Goal: Information Seeking & Learning: Learn about a topic

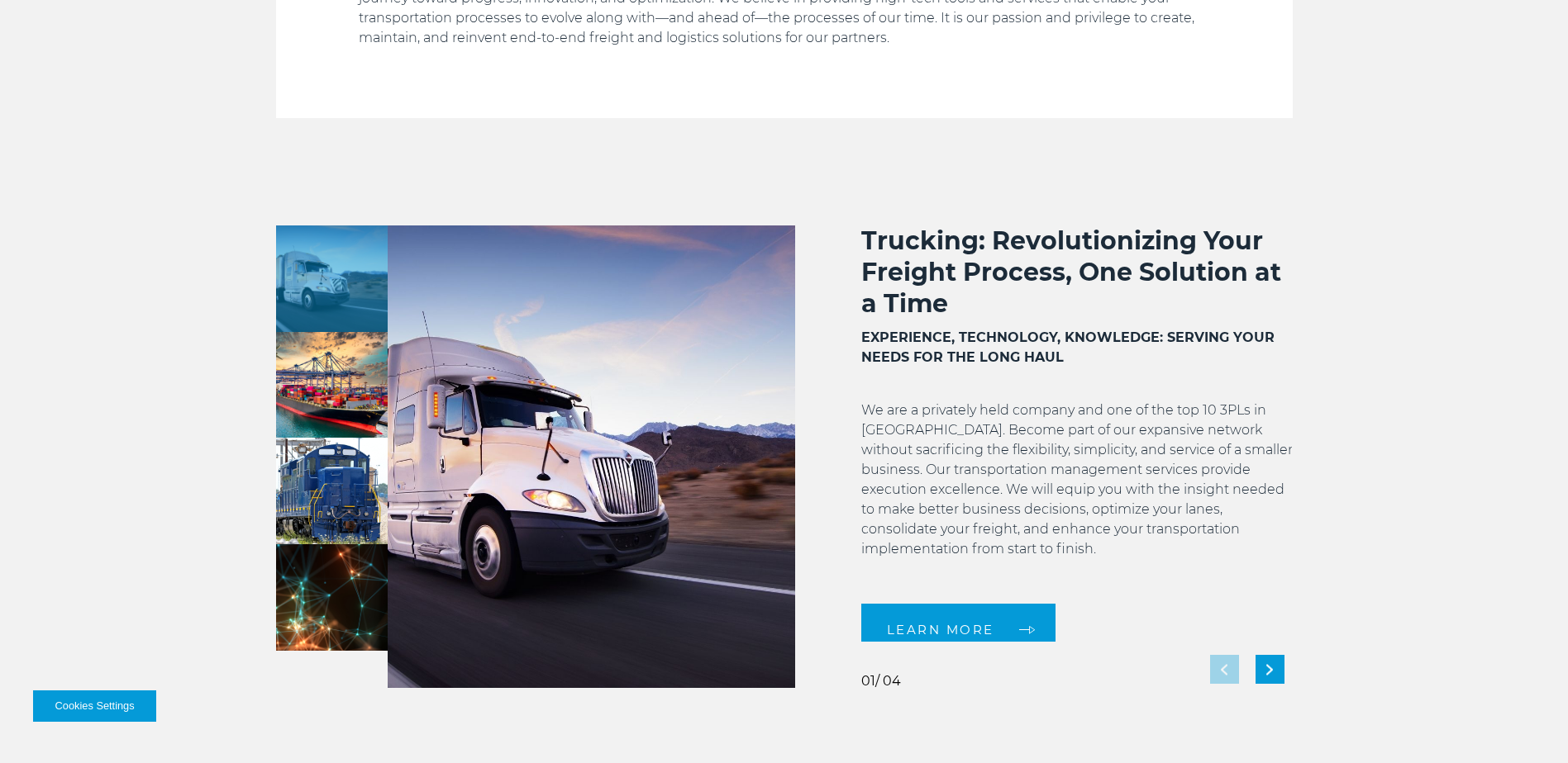
scroll to position [1239, 0]
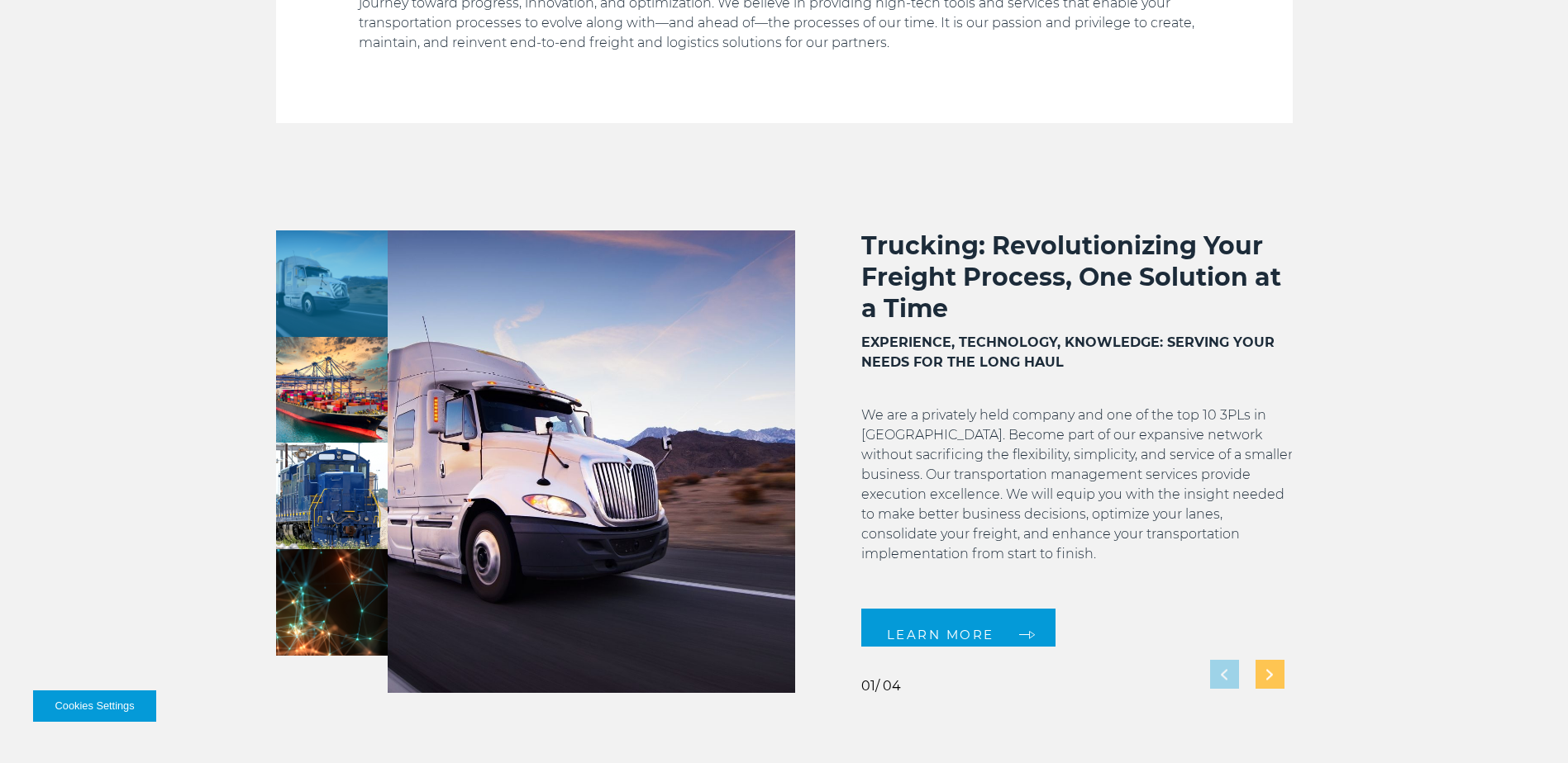
click at [1271, 681] on div "Next slide" at bounding box center [1269, 674] width 29 height 29
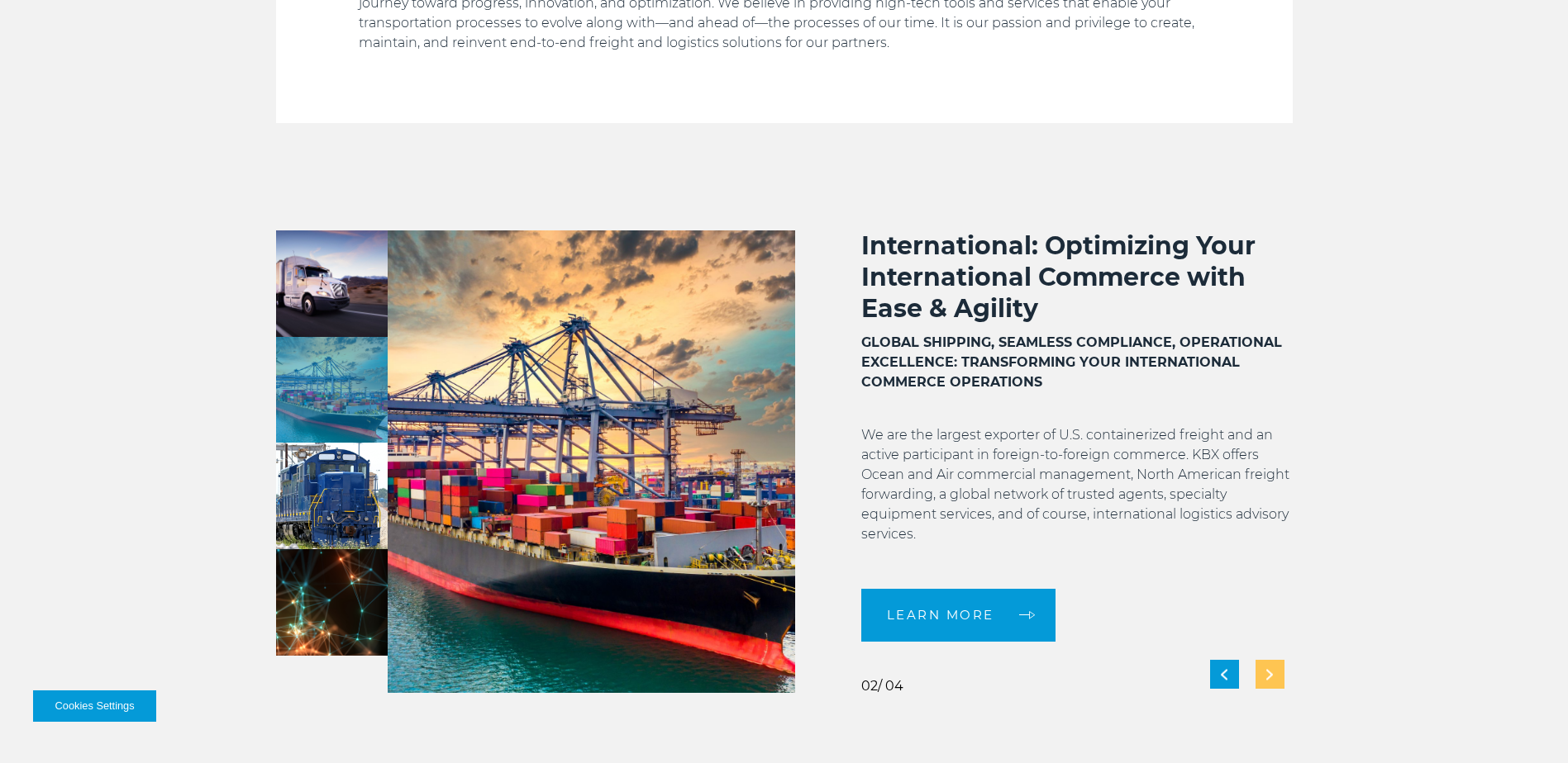
click at [1271, 681] on div "Next slide" at bounding box center [1269, 674] width 29 height 29
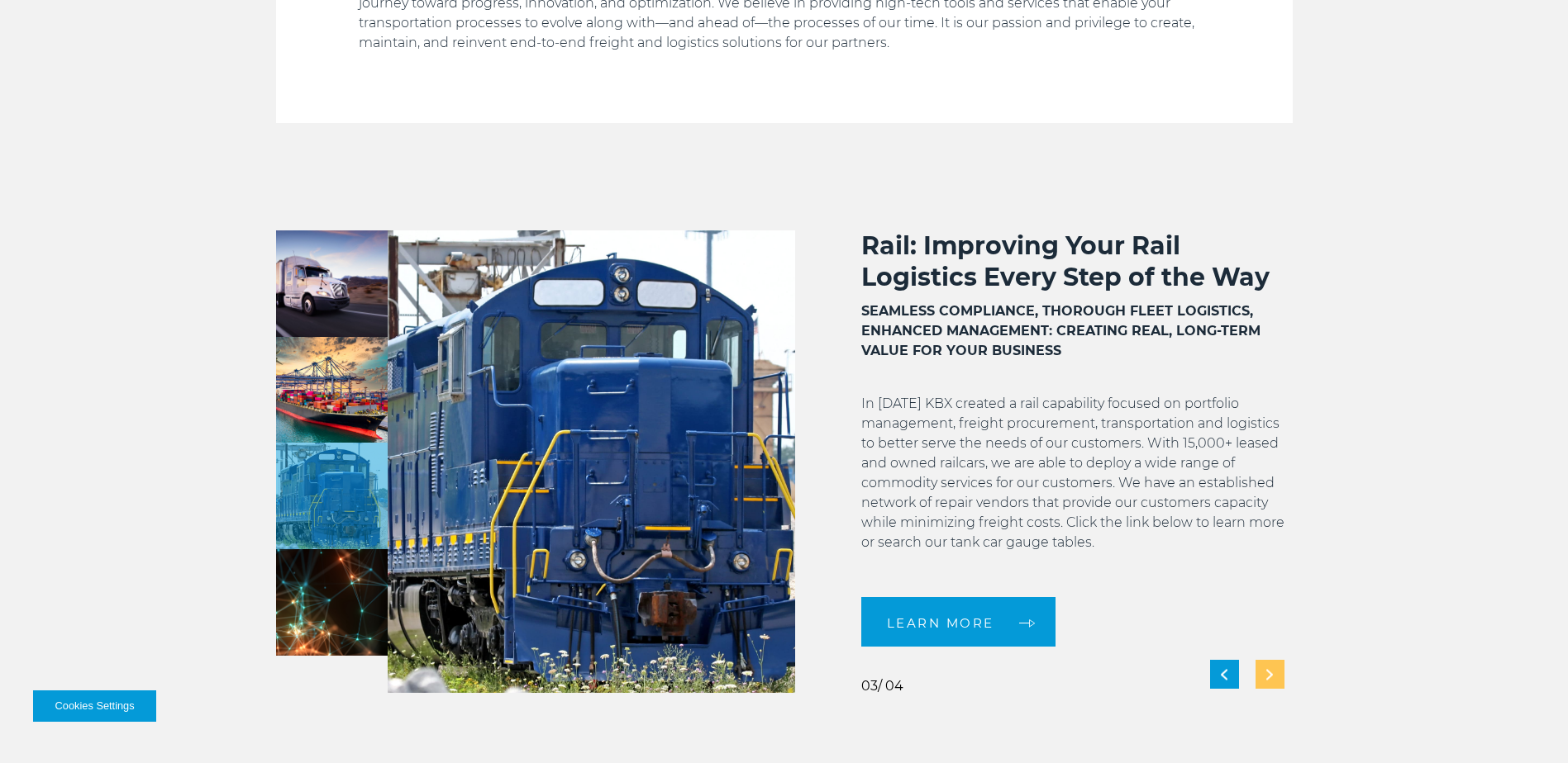
click at [1271, 681] on div "Next slide" at bounding box center [1269, 674] width 29 height 29
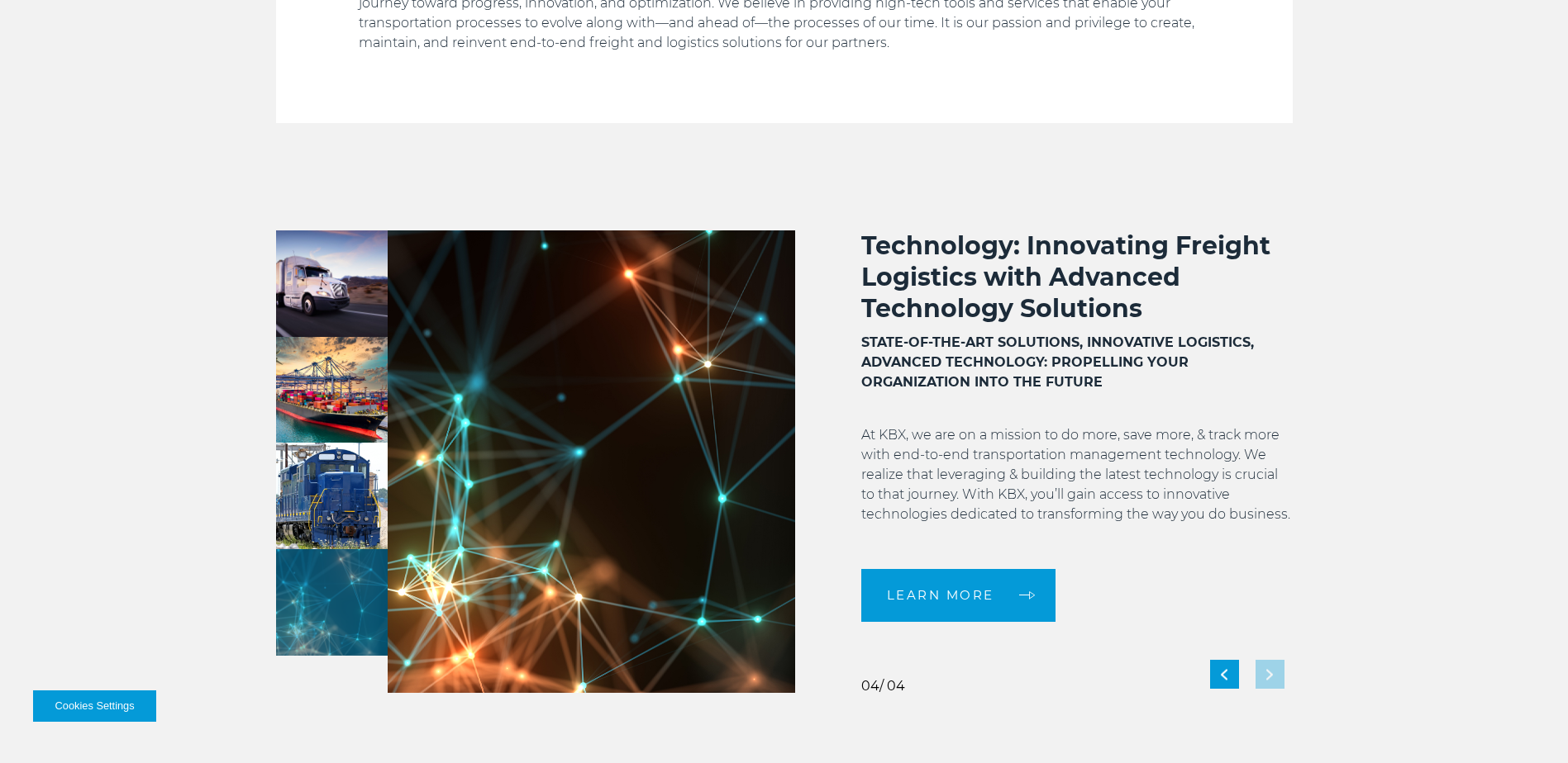
click at [1209, 667] on div "LEARN MORE 04 04 04" at bounding box center [784, 462] width 1016 height 463
click at [1221, 668] on div "Previous slide" at bounding box center [1225, 674] width 29 height 29
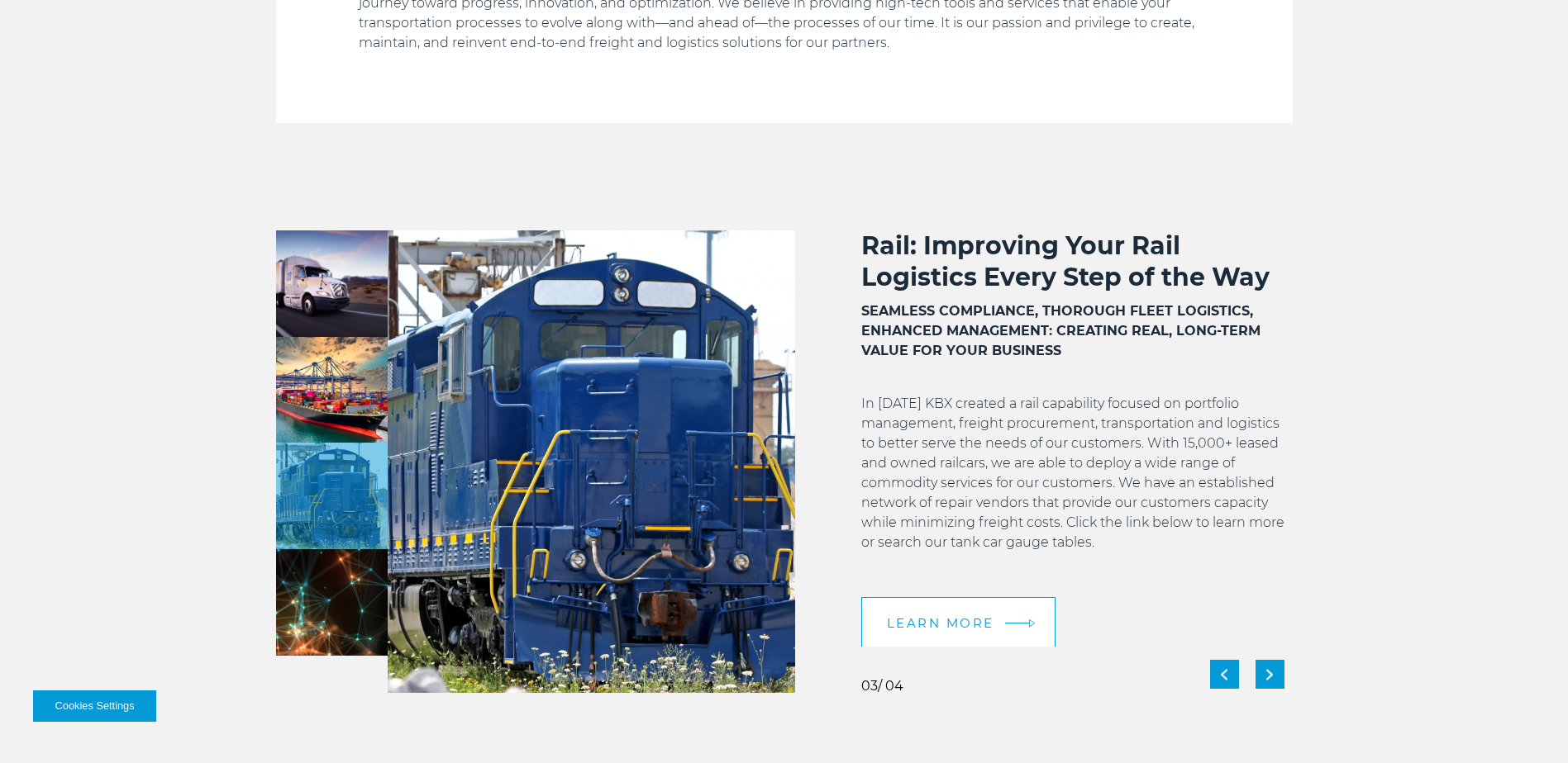
click at [954, 603] on link "LEARN MORE" at bounding box center [959, 623] width 194 height 53
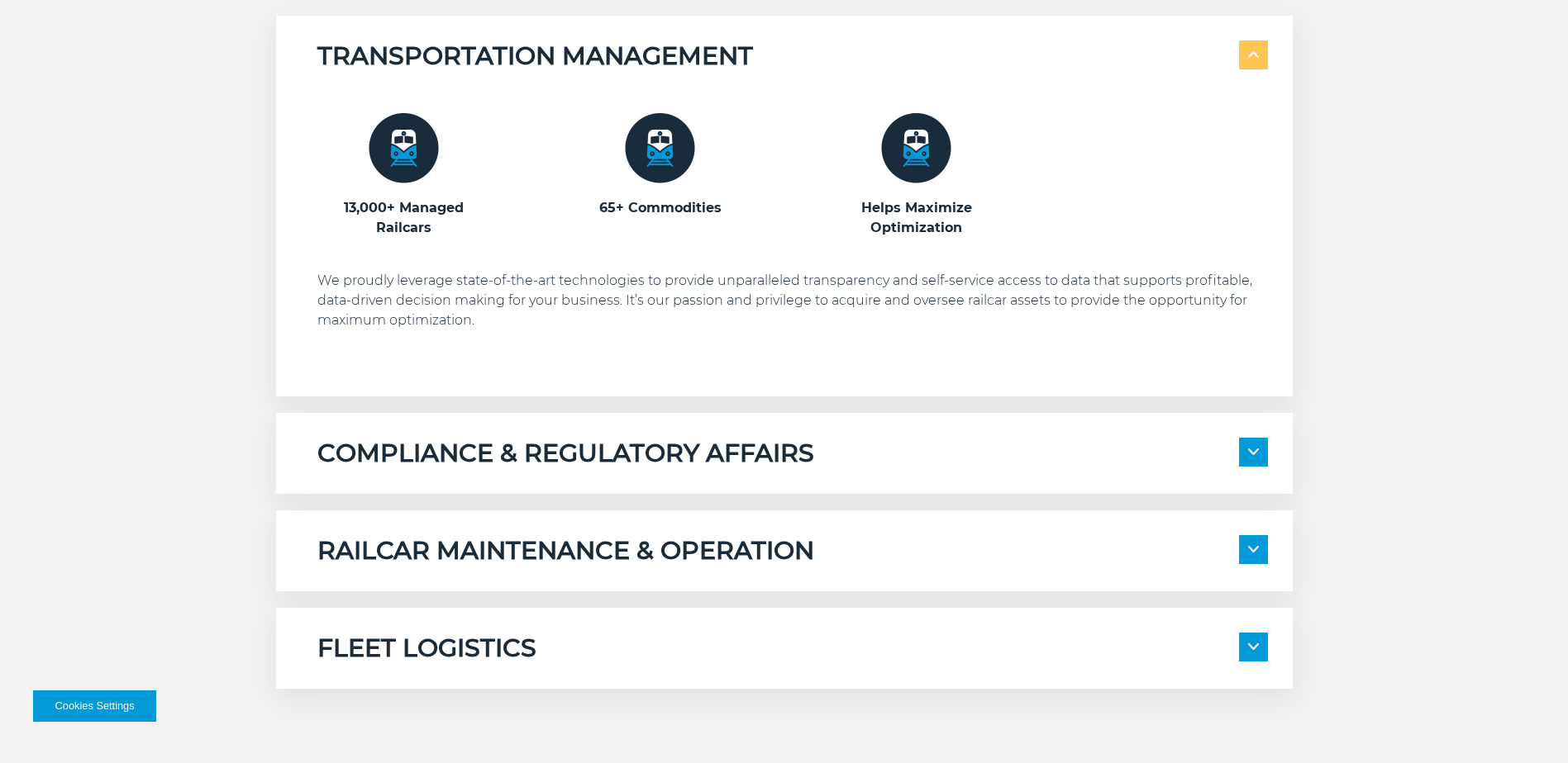
scroll to position [1074, 0]
click at [1251, 450] on img at bounding box center [1253, 451] width 11 height 7
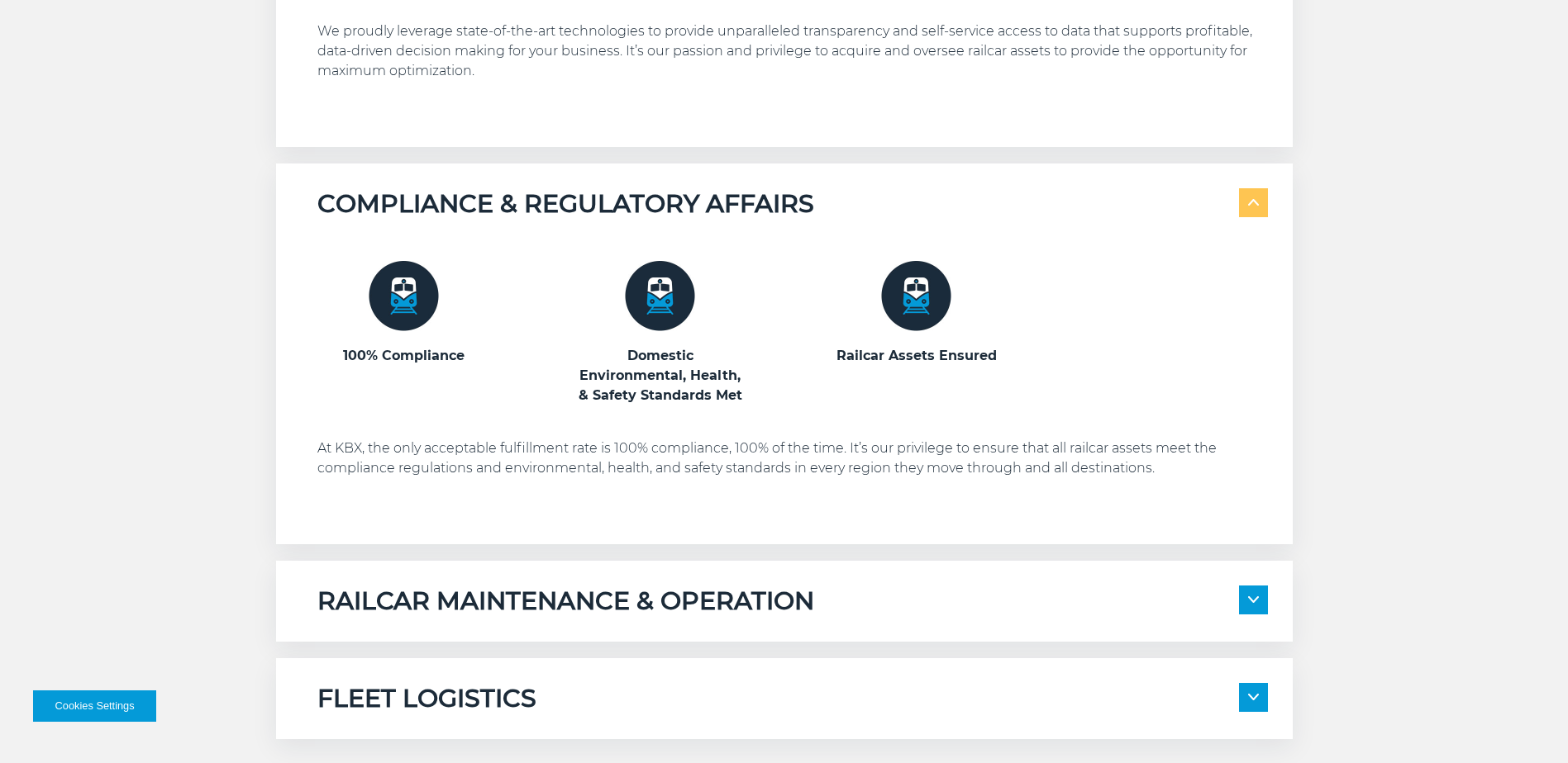
scroll to position [1405, 0]
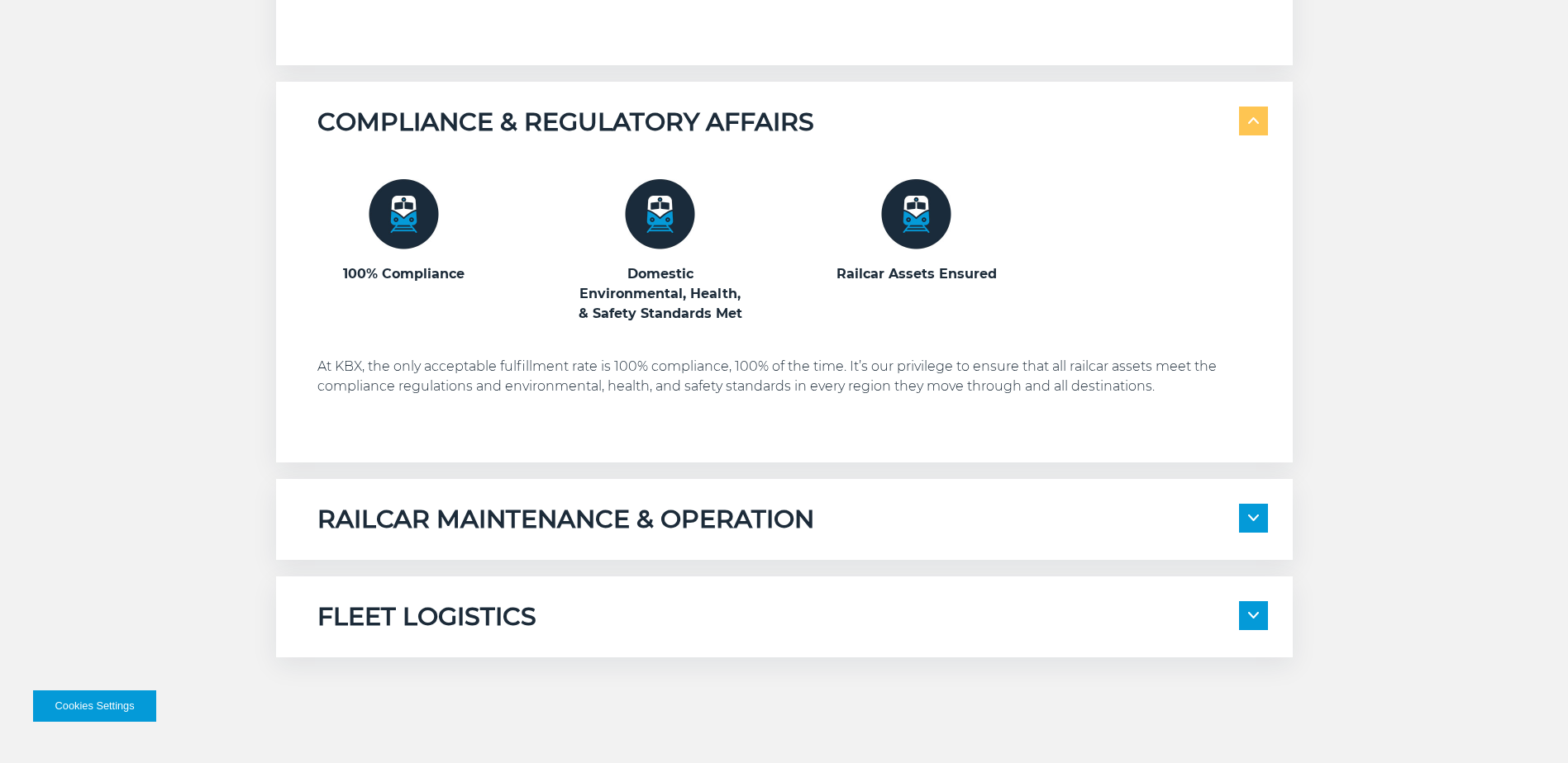
click at [1251, 513] on span at bounding box center [1253, 518] width 29 height 29
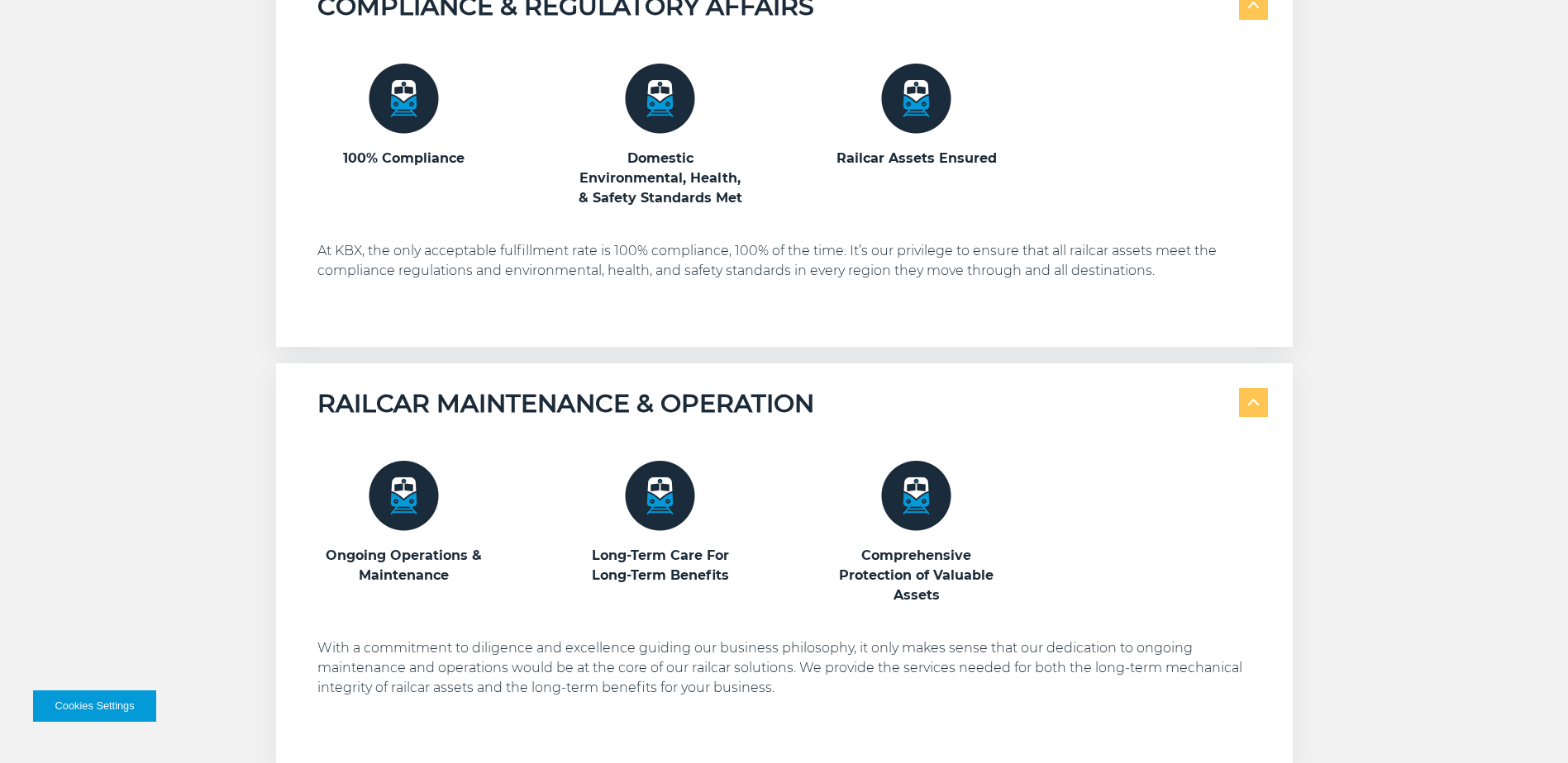
scroll to position [1652, 0]
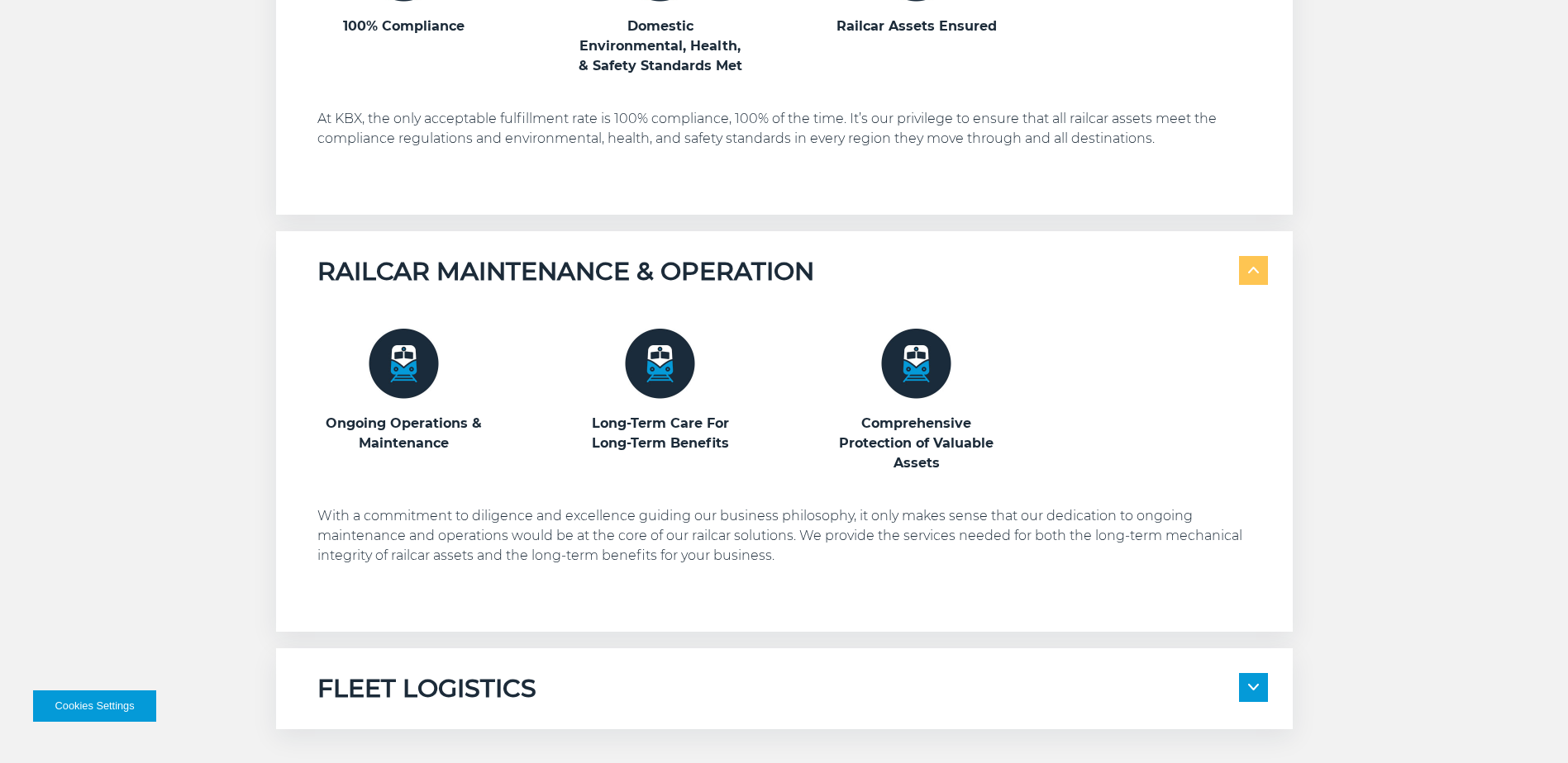
click at [401, 383] on img at bounding box center [403, 363] width 70 height 70
click at [401, 414] on h3 "Ongoing Operations & Maintenance" at bounding box center [404, 434] width 174 height 40
click at [397, 418] on h3 "Ongoing Operations & Maintenance" at bounding box center [404, 434] width 174 height 40
click at [405, 351] on img at bounding box center [403, 363] width 70 height 70
click at [395, 436] on h3 "Ongoing Operations & Maintenance" at bounding box center [404, 434] width 174 height 40
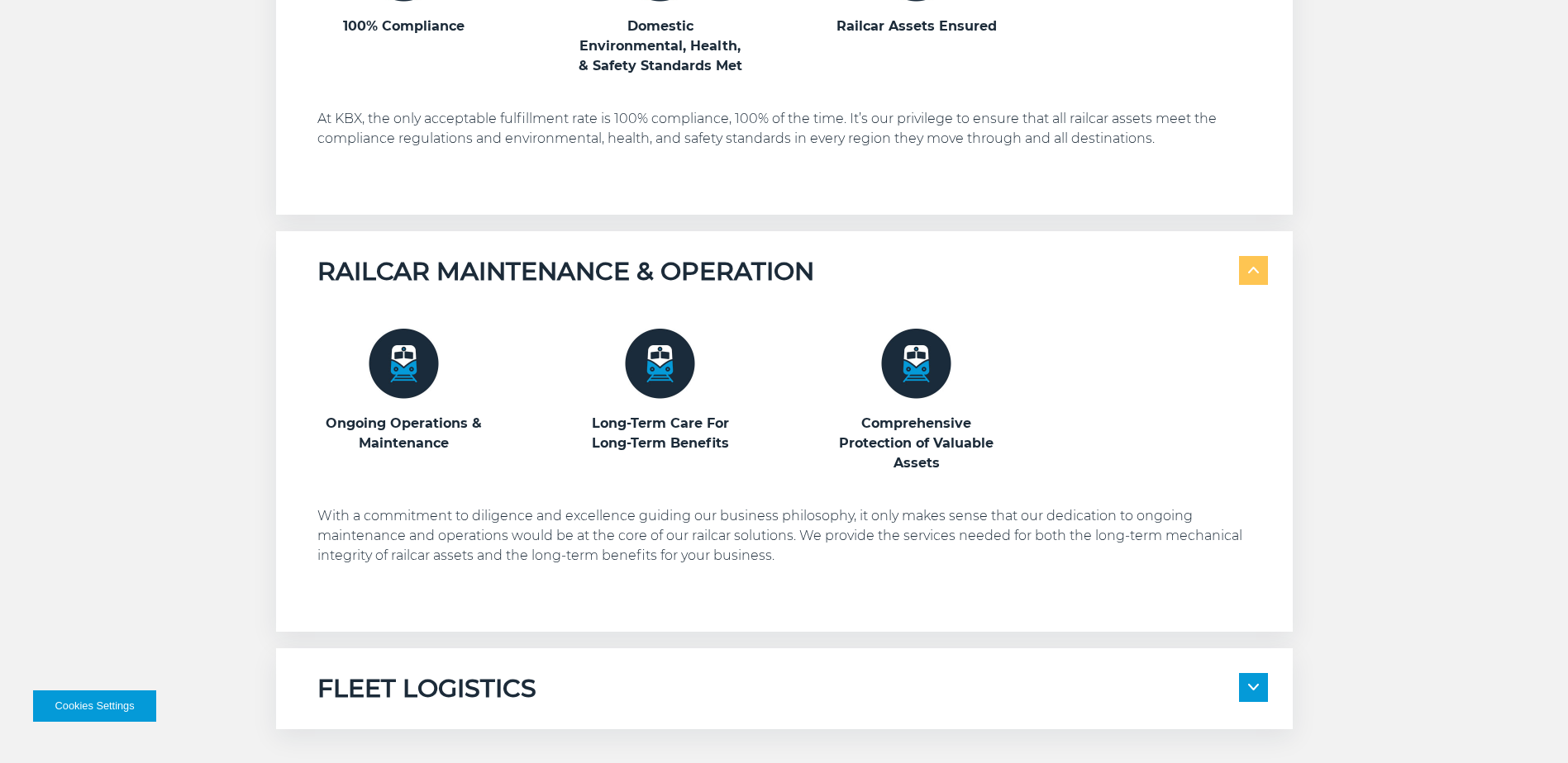
click at [408, 451] on h3 "Ongoing Operations & Maintenance" at bounding box center [404, 434] width 174 height 40
click at [423, 438] on h3 "Ongoing Operations & Maintenance" at bounding box center [404, 434] width 174 height 40
click at [386, 330] on img at bounding box center [403, 363] width 70 height 70
click at [388, 337] on img at bounding box center [403, 363] width 70 height 70
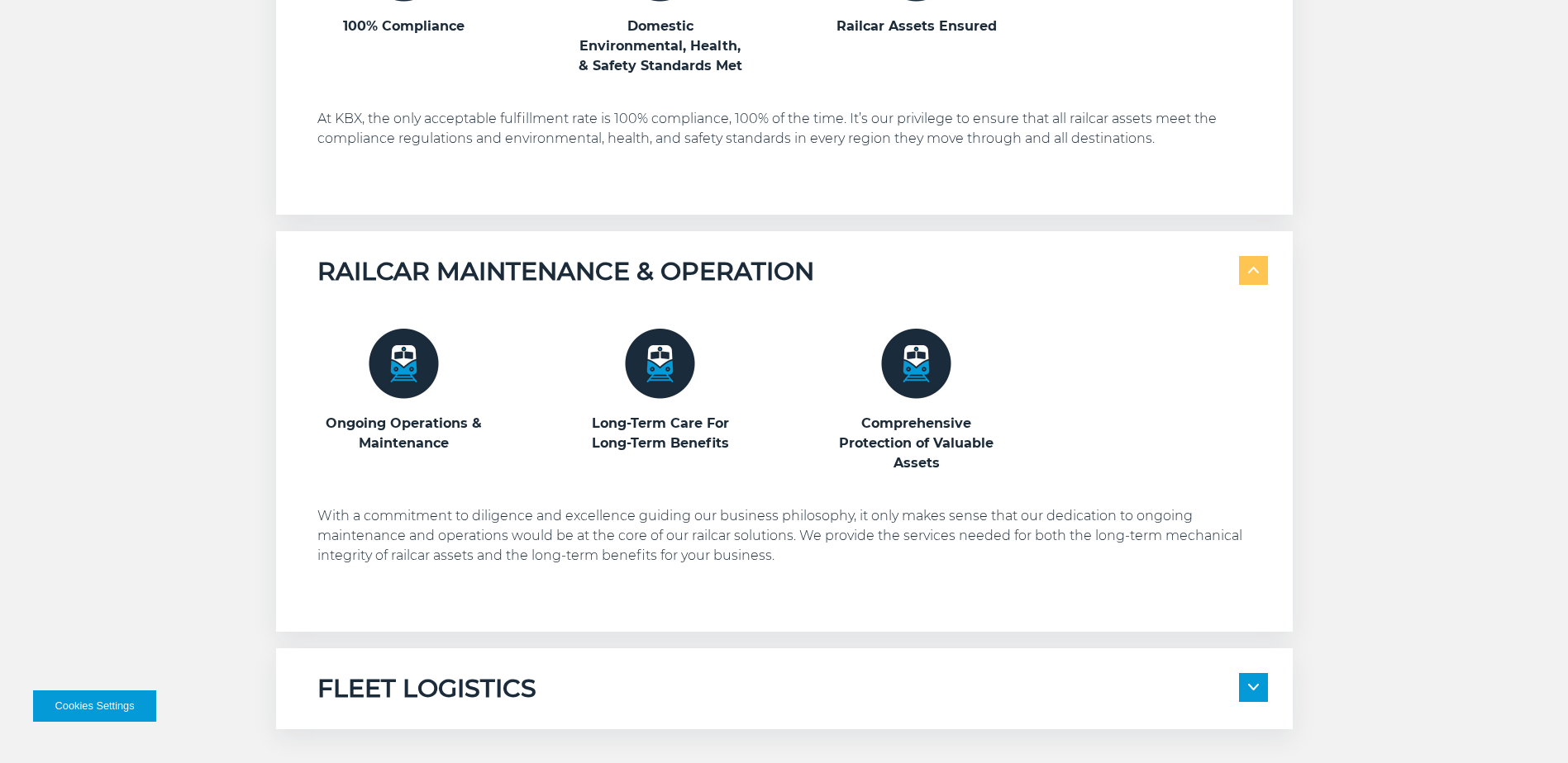
click at [388, 337] on img at bounding box center [403, 363] width 70 height 70
click at [392, 338] on img at bounding box center [403, 363] width 70 height 70
click at [629, 334] on img at bounding box center [660, 363] width 70 height 70
click at [650, 341] on img at bounding box center [660, 363] width 70 height 70
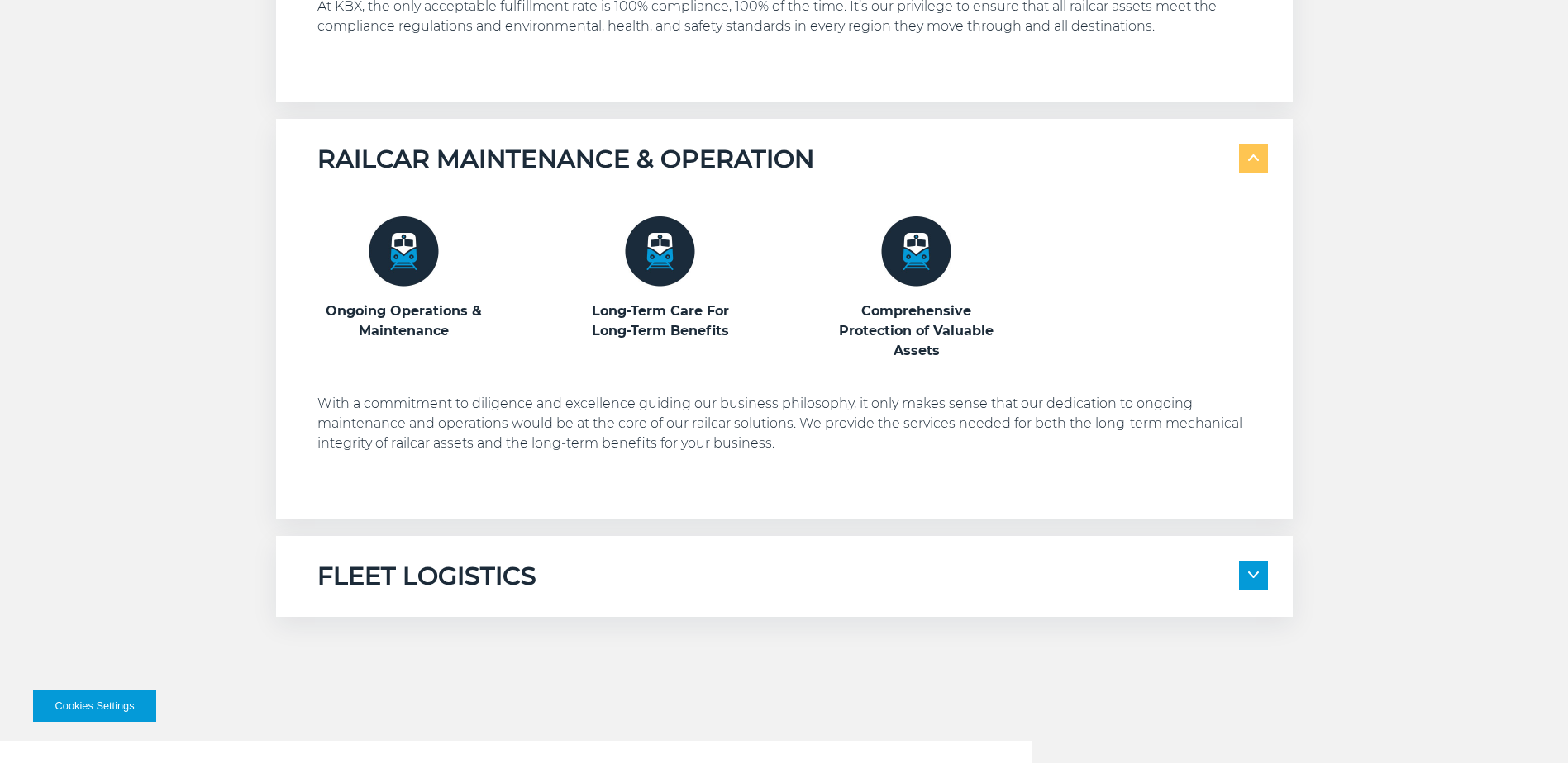
scroll to position [1983, 0]
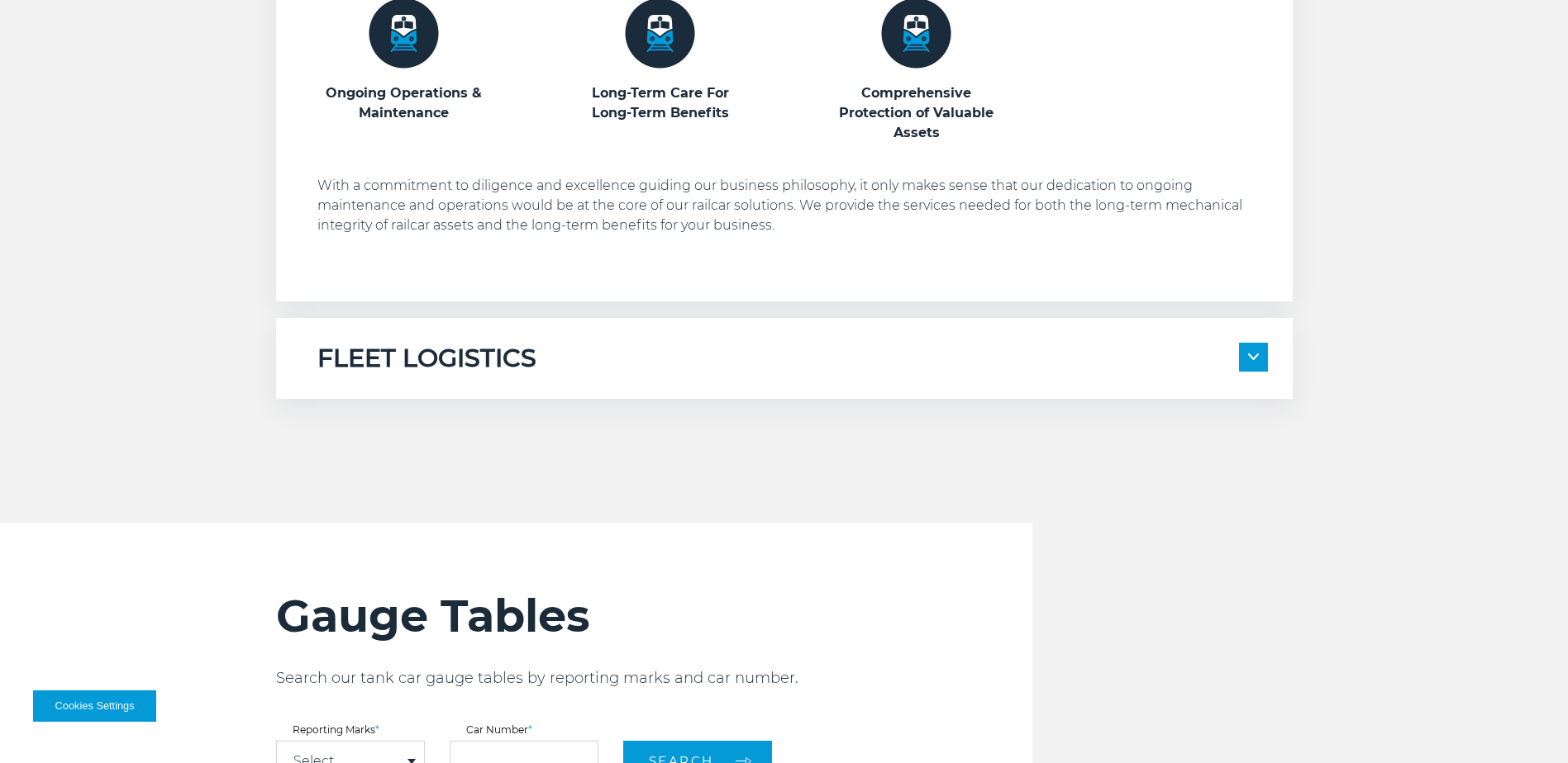
click at [1250, 354] on img at bounding box center [1253, 356] width 11 height 7
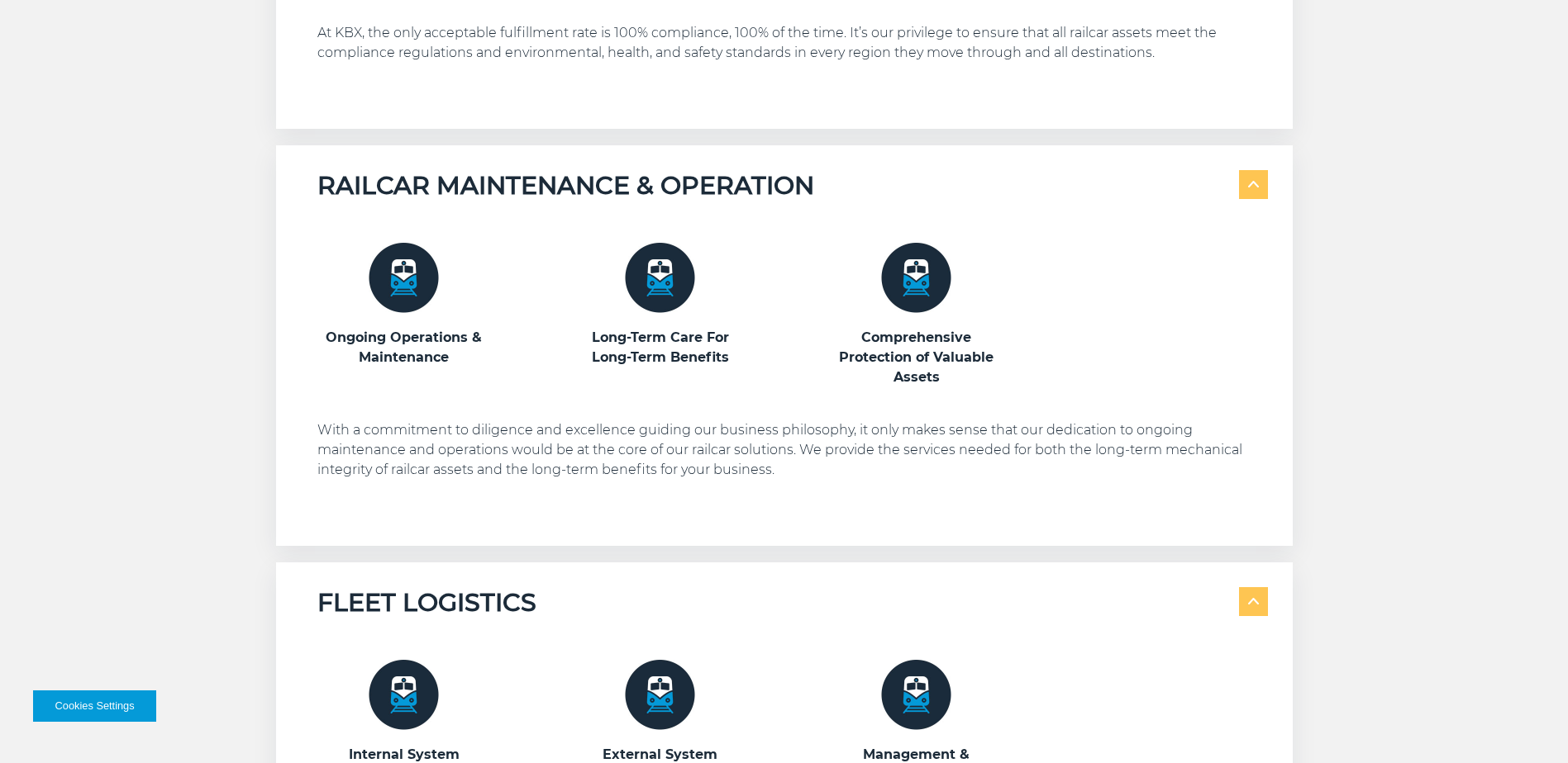
scroll to position [1735, 0]
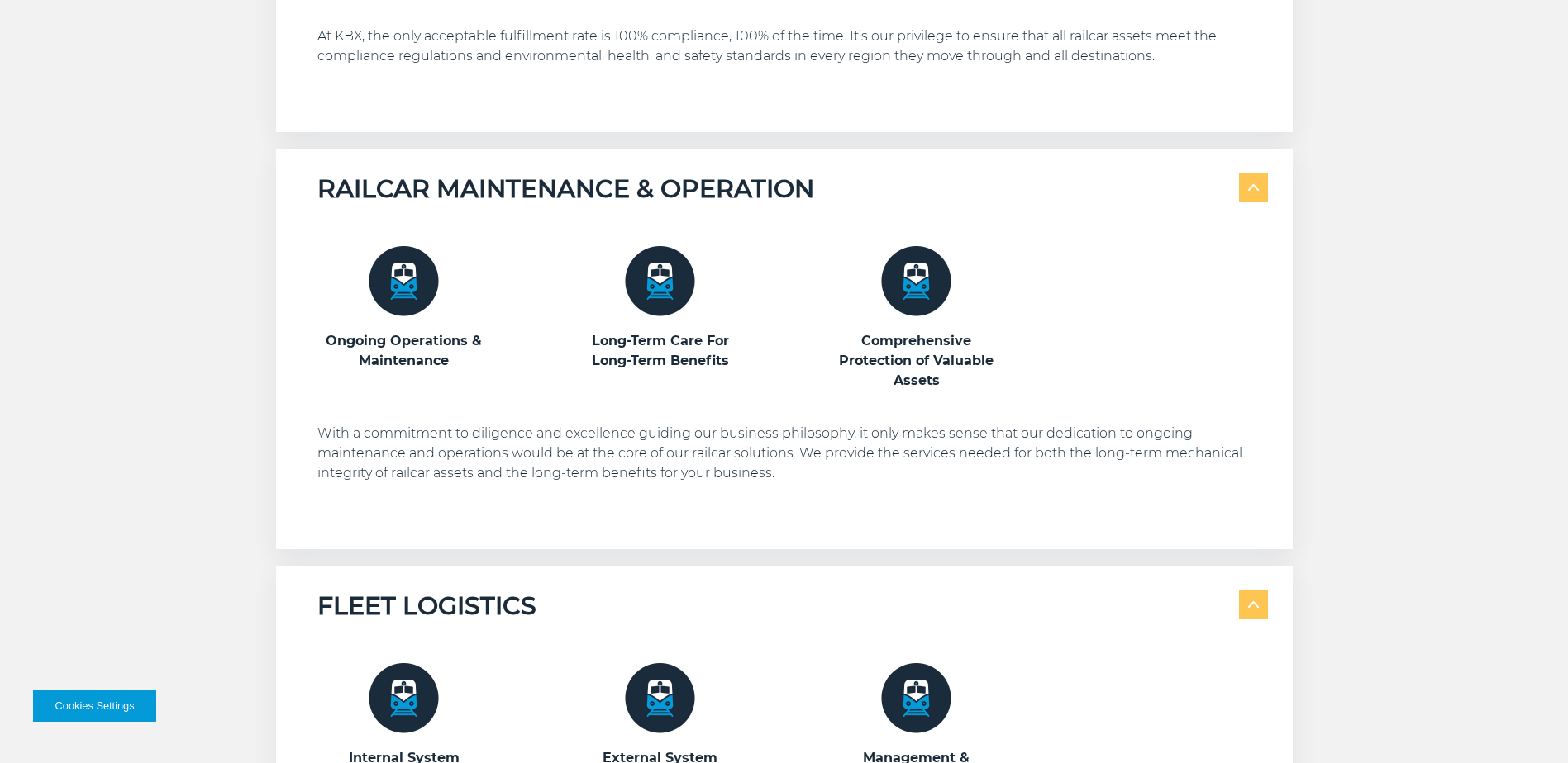
click at [402, 280] on img at bounding box center [403, 281] width 70 height 70
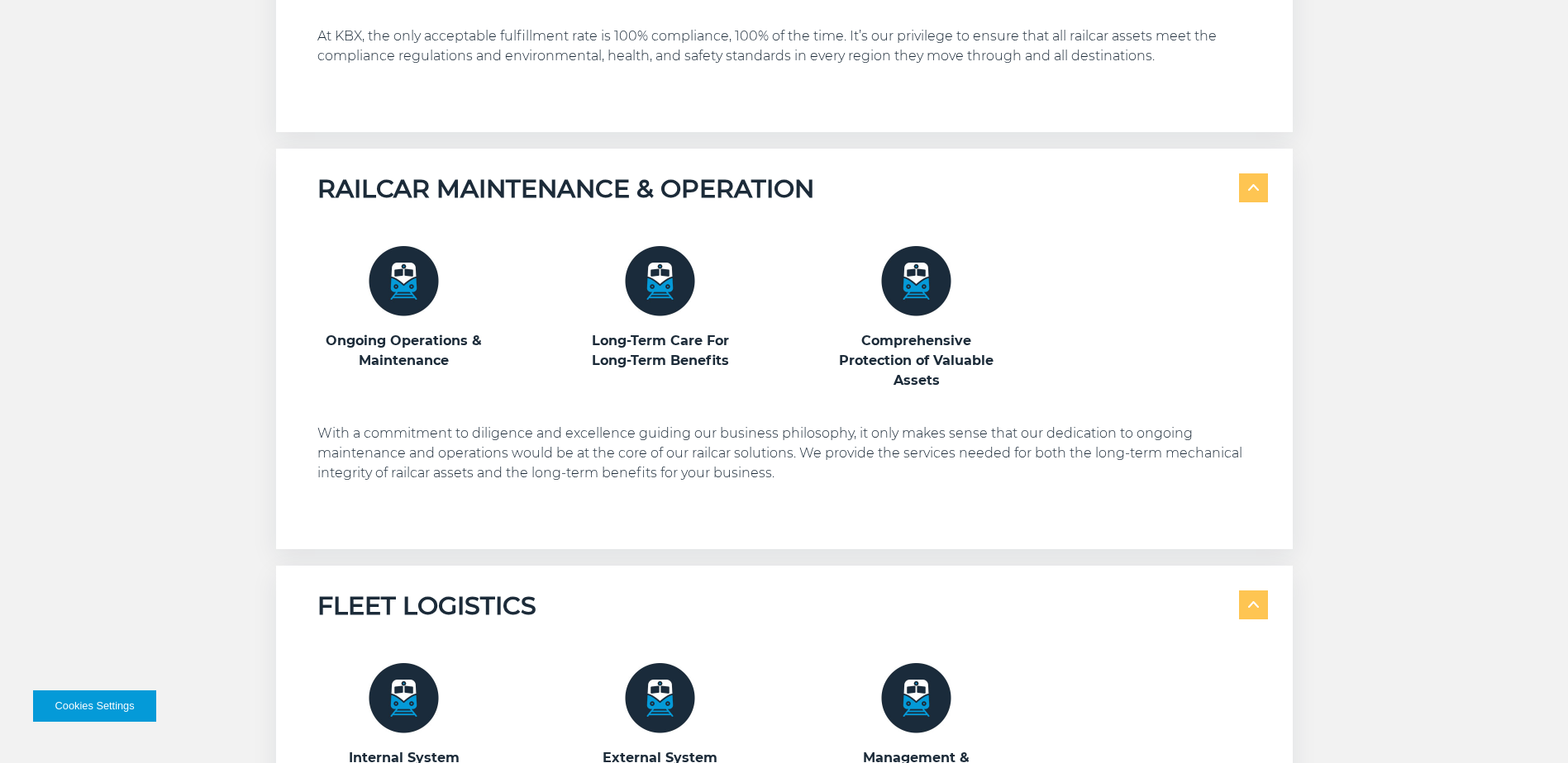
click at [402, 284] on img at bounding box center [403, 281] width 70 height 70
click at [396, 339] on h3 "Ongoing Operations & Maintenance" at bounding box center [404, 351] width 174 height 40
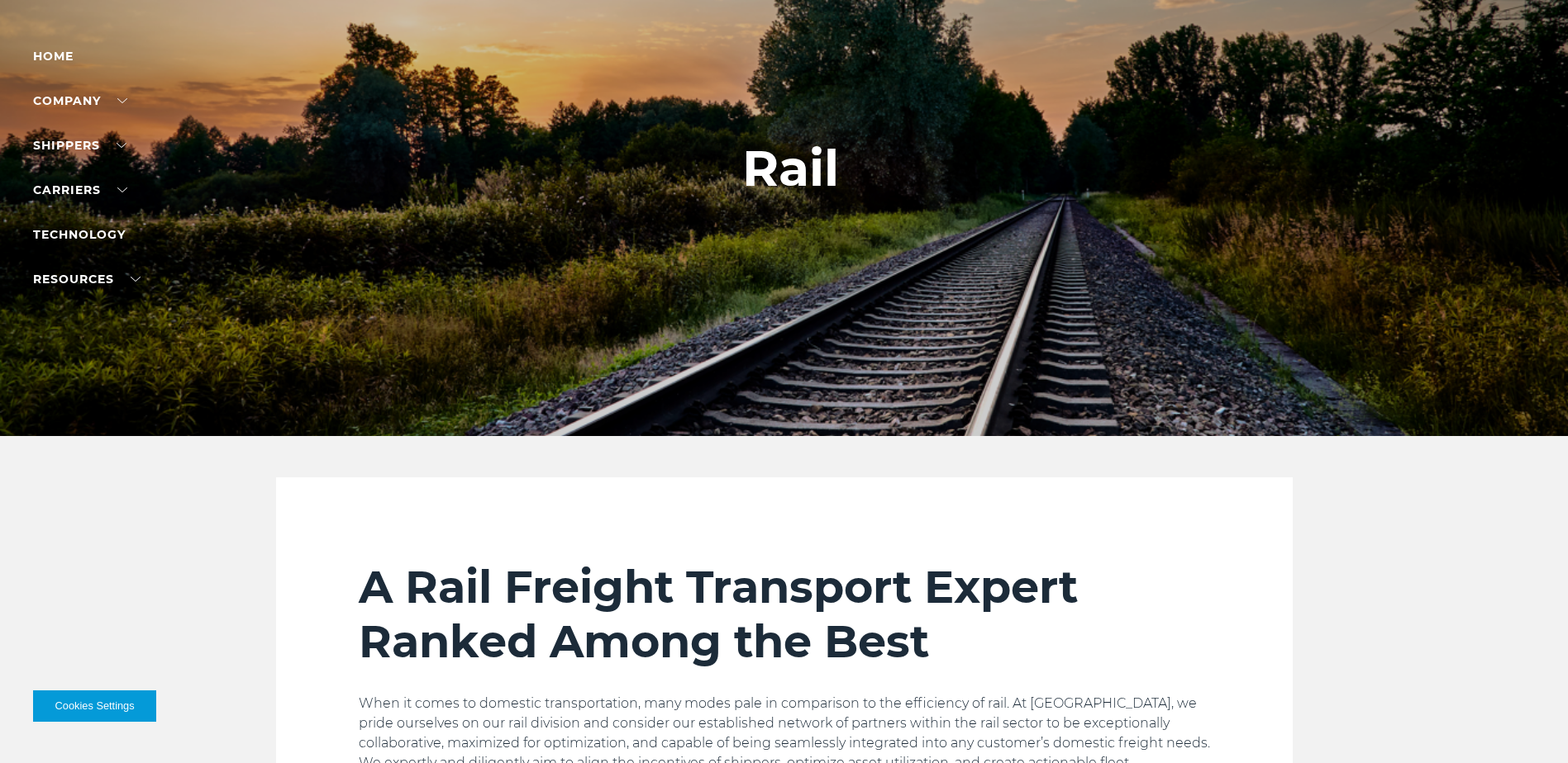
scroll to position [83, 0]
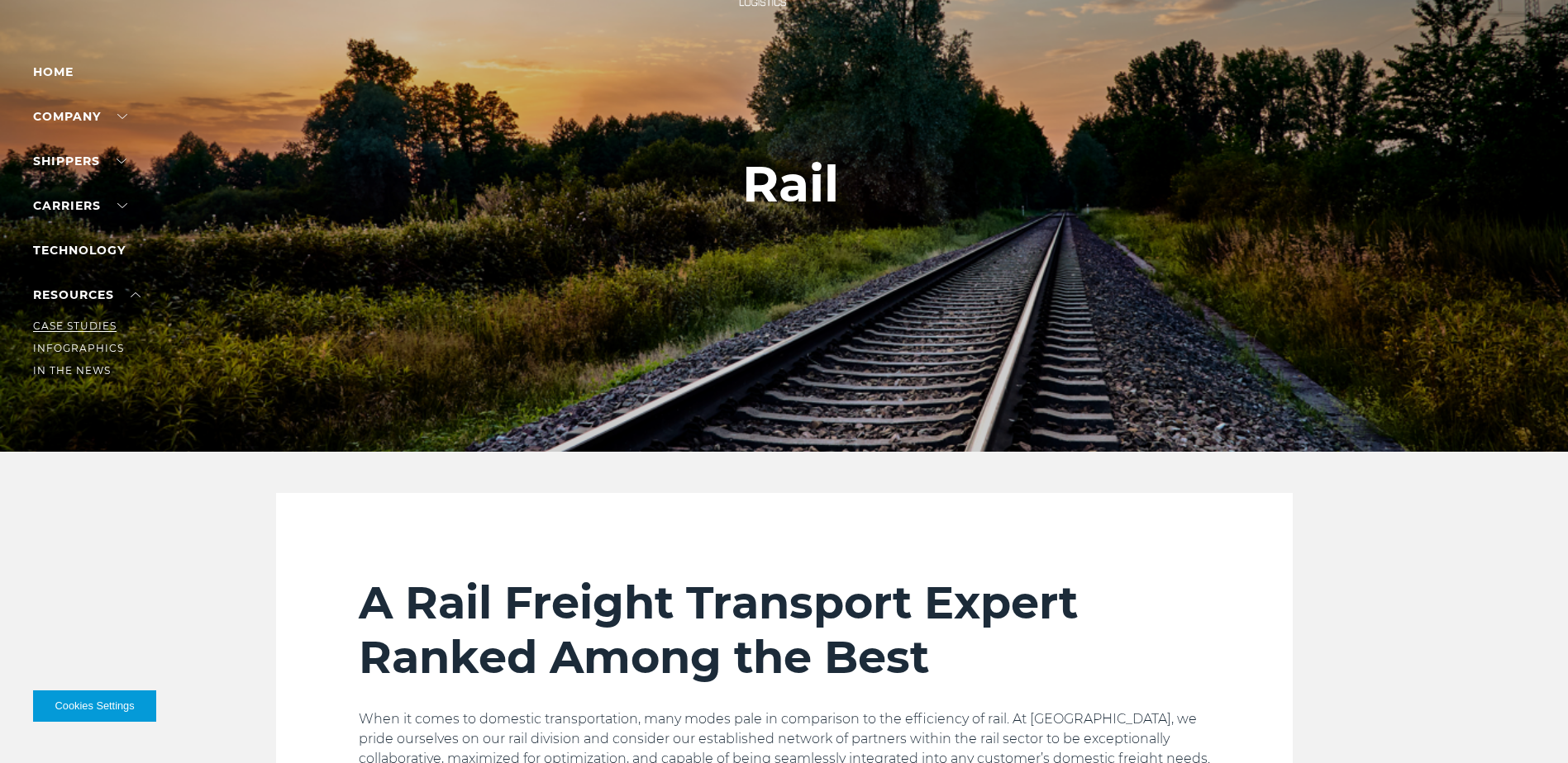
click at [75, 320] on link "Case Studies" at bounding box center [74, 326] width 83 height 12
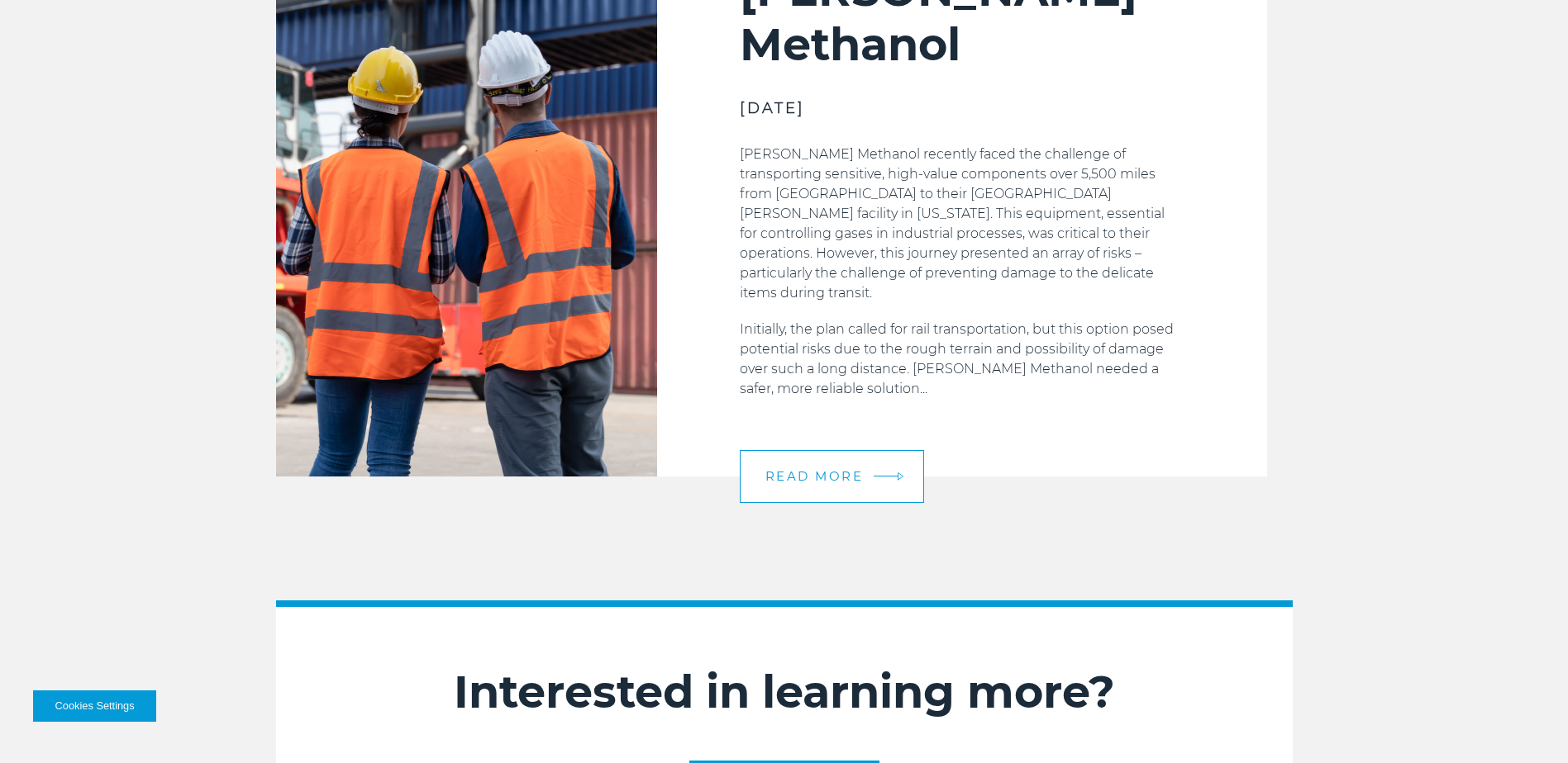
scroll to position [2148, 0]
